Goal: Task Accomplishment & Management: Manage account settings

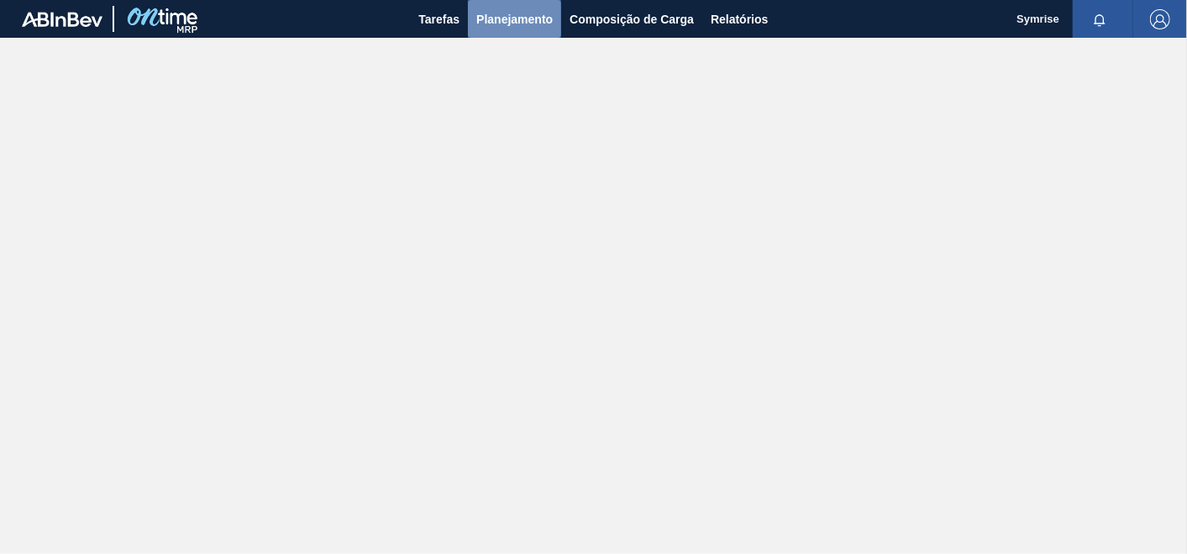
click at [513, 12] on span "Planejamento" at bounding box center [514, 19] width 76 height 20
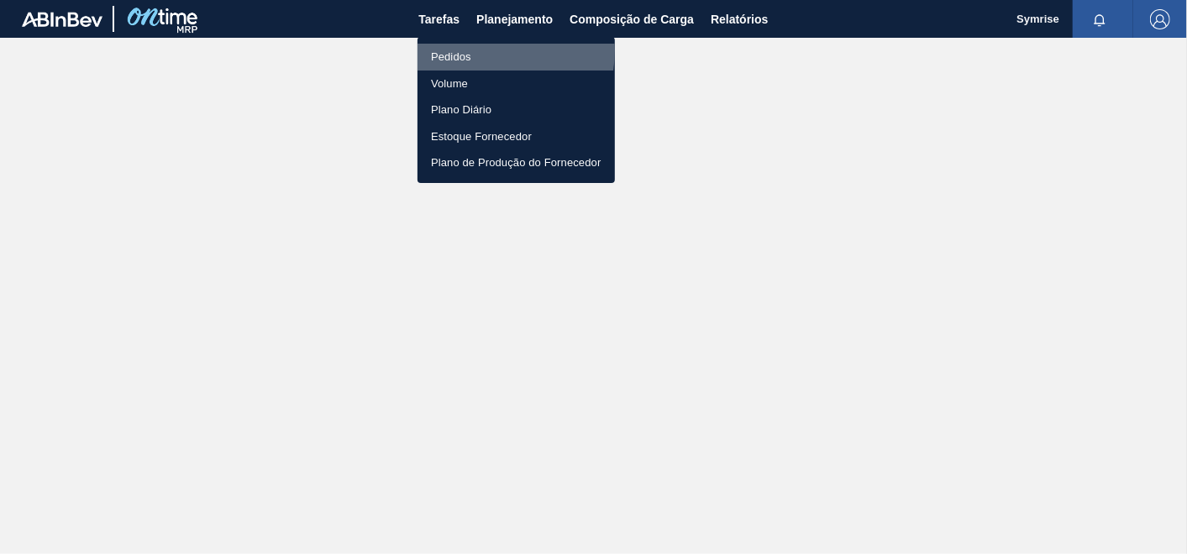
click at [464, 50] on li "Pedidos" at bounding box center [515, 57] width 197 height 27
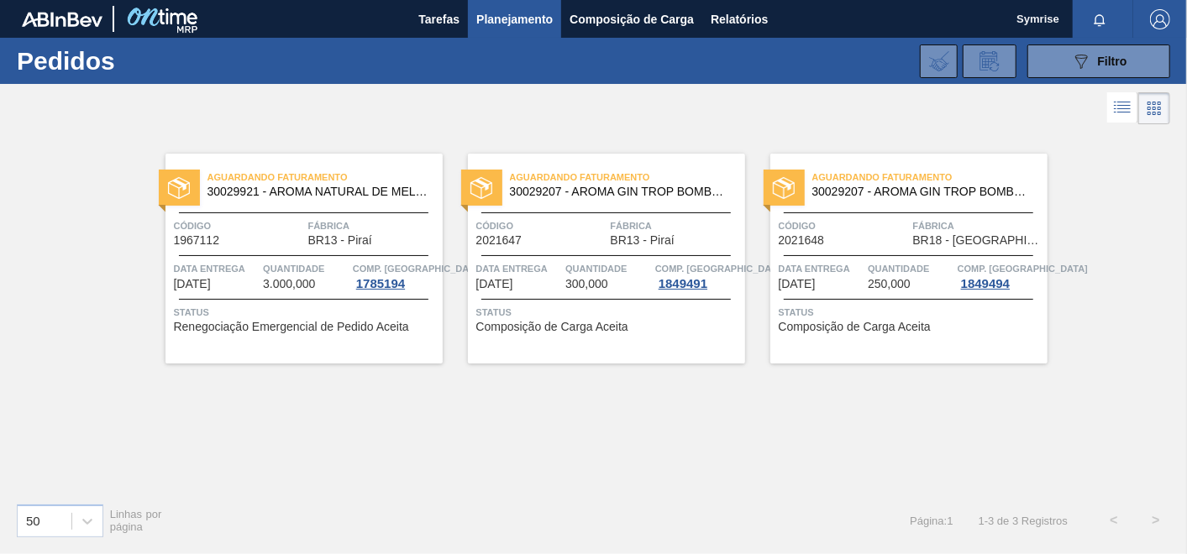
click at [321, 191] on span "30029921 - AROMA NATURAL DE MELACO GT" at bounding box center [318, 192] width 222 height 13
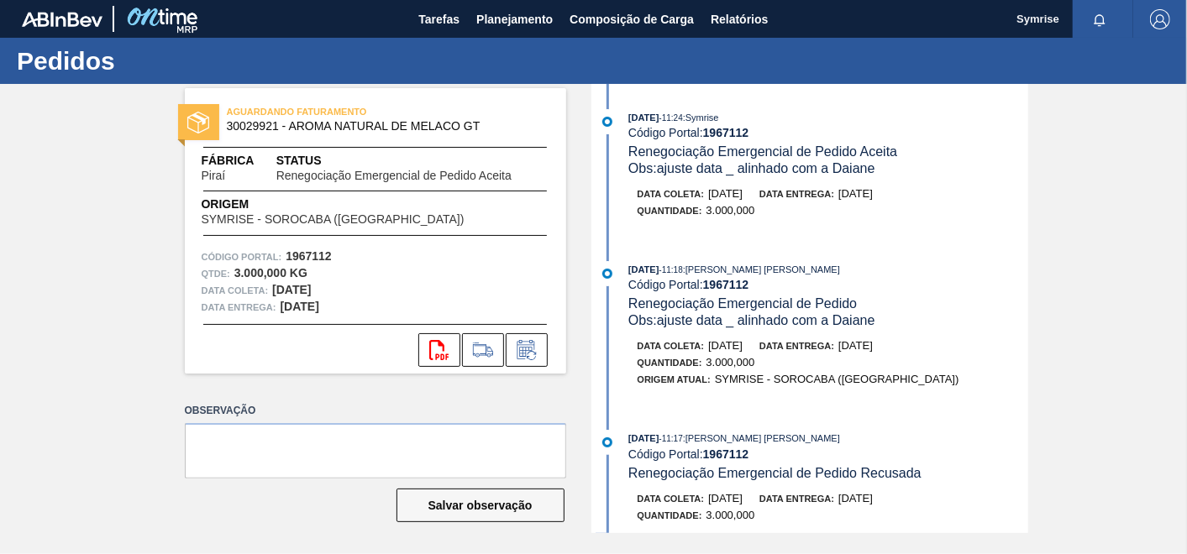
click at [282, 120] on span "30029921 - AROMA NATURAL DE MELACO GT" at bounding box center [379, 126] width 305 height 13
click at [1154, 21] on img "button" at bounding box center [1160, 19] width 20 height 20
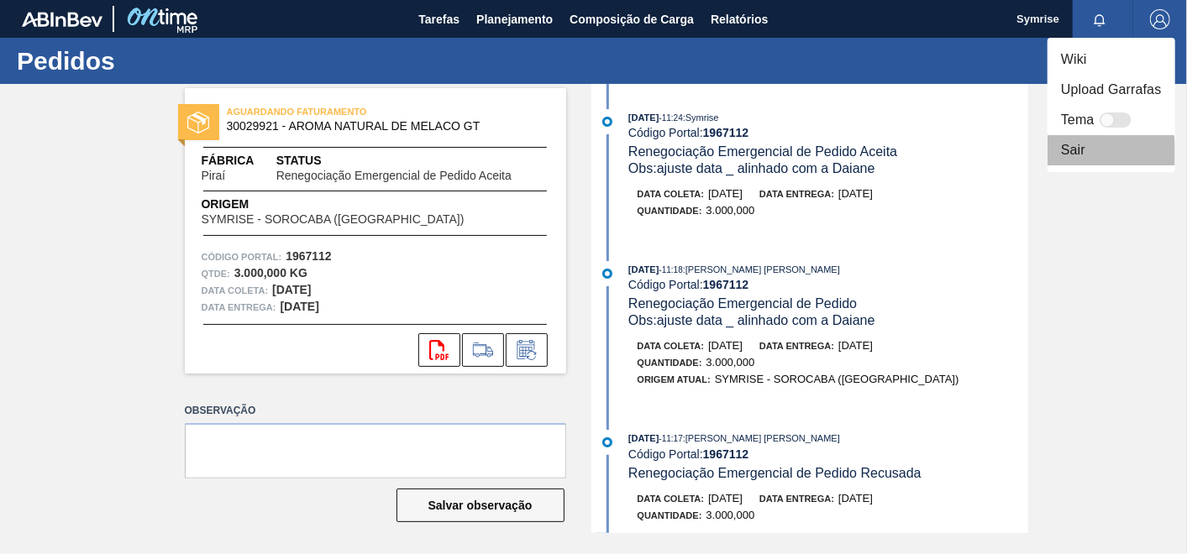
click at [1089, 153] on li "Sair" at bounding box center [1111, 150] width 128 height 30
